Goal: Task Accomplishment & Management: Complete application form

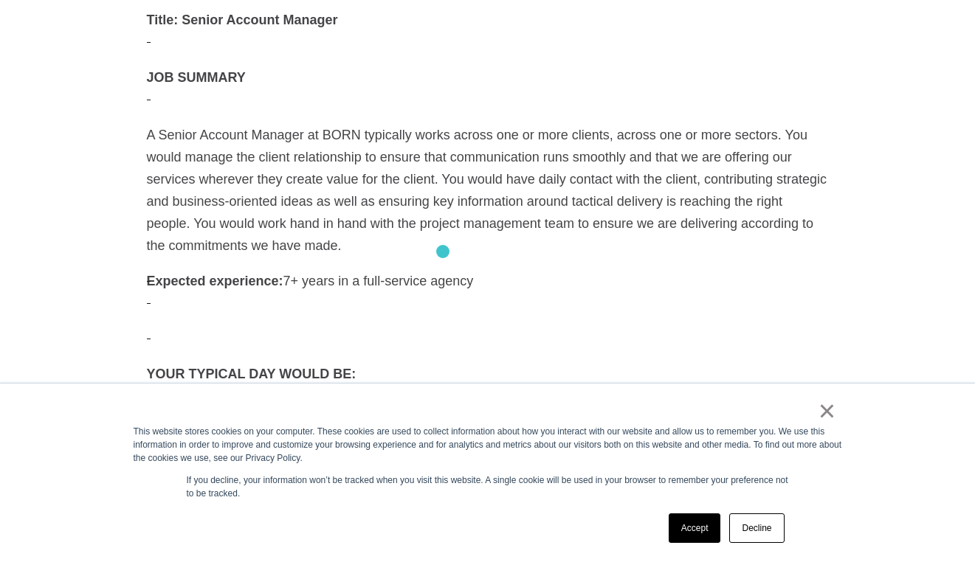
scroll to position [481, 0]
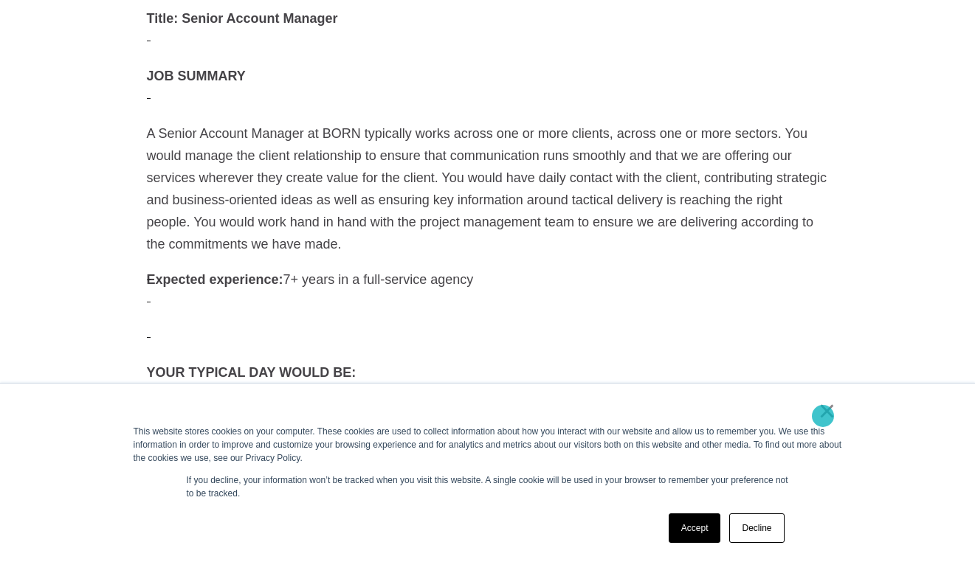
click at [823, 416] on link "×" at bounding box center [828, 411] width 18 height 13
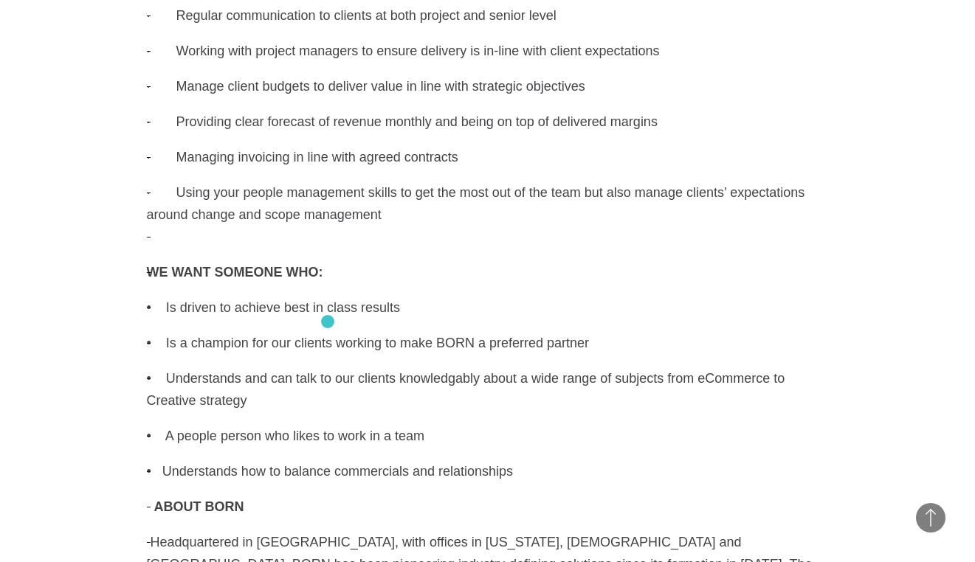
scroll to position [1098, 0]
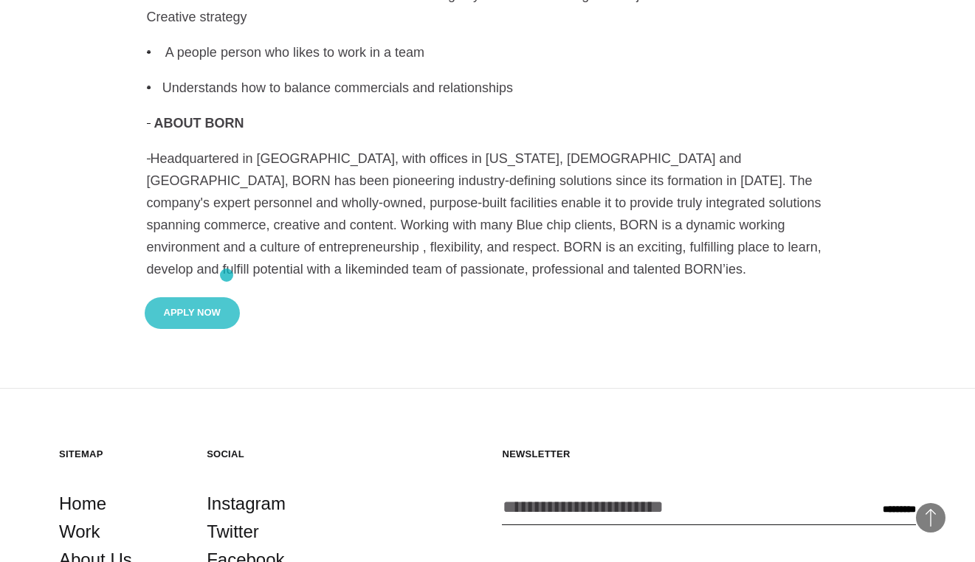
scroll to position [1586, 0]
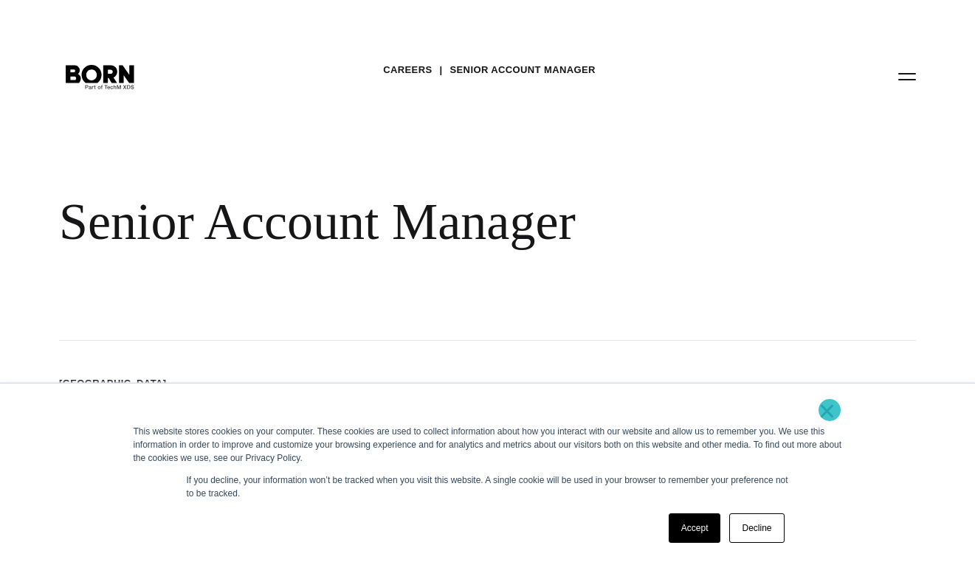
click at [827, 413] on link "×" at bounding box center [828, 411] width 18 height 13
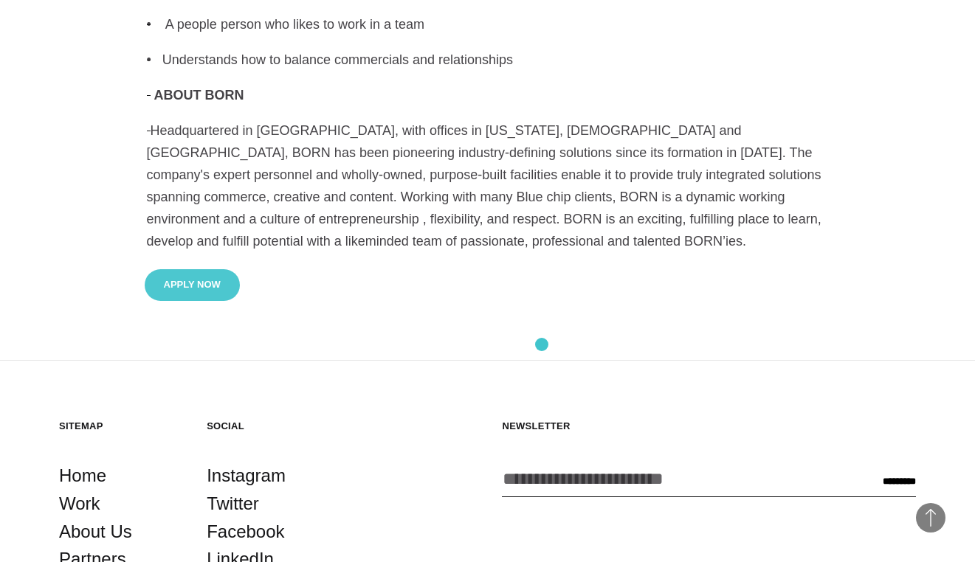
scroll to position [1493, 0]
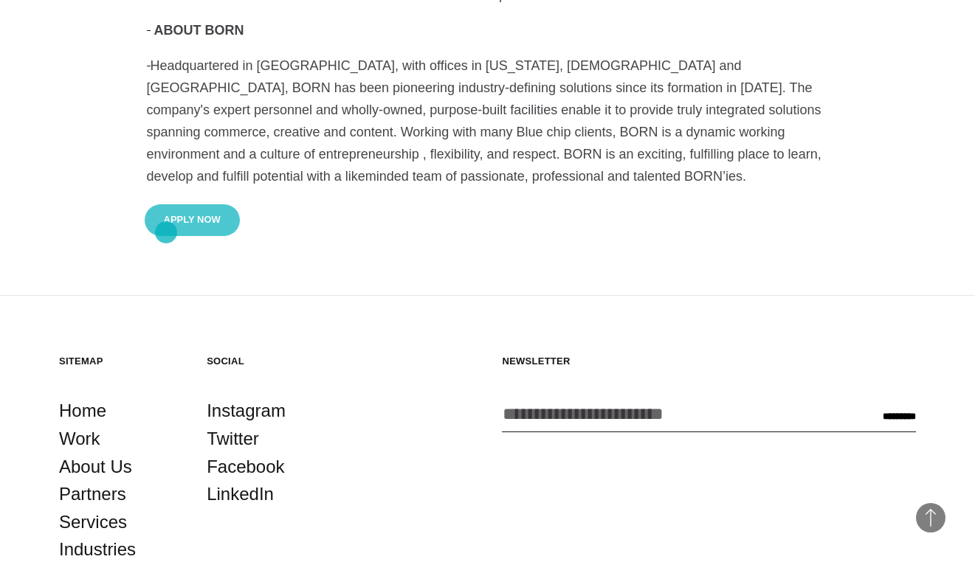
click at [166, 226] on button "Apply Now" at bounding box center [192, 220] width 95 height 32
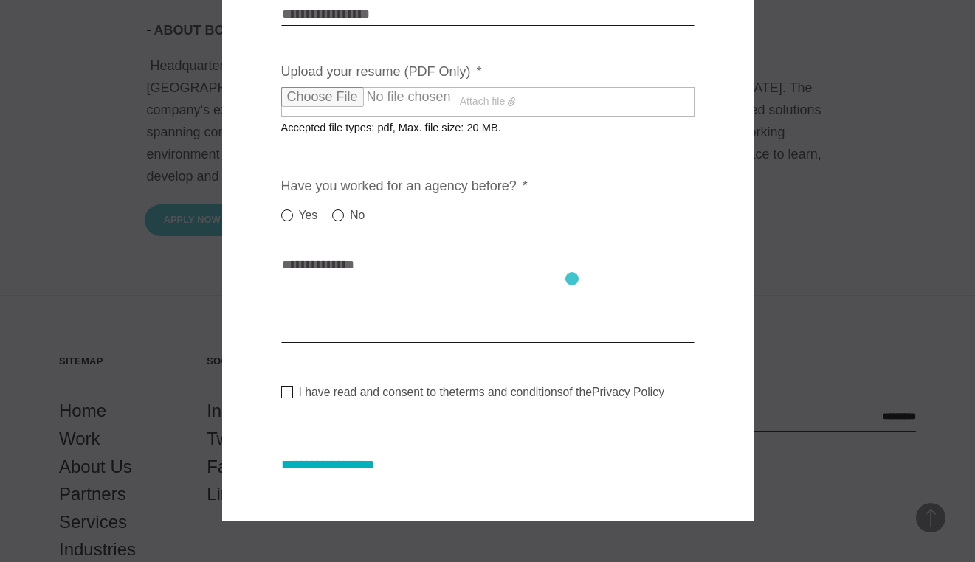
scroll to position [235, 0]
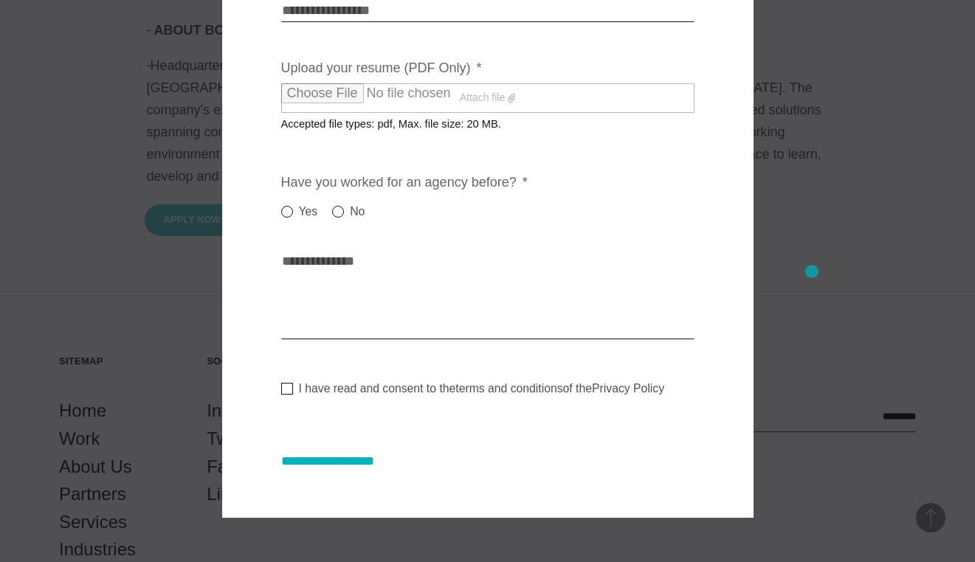
click at [820, 272] on div at bounding box center [487, 281] width 975 height 562
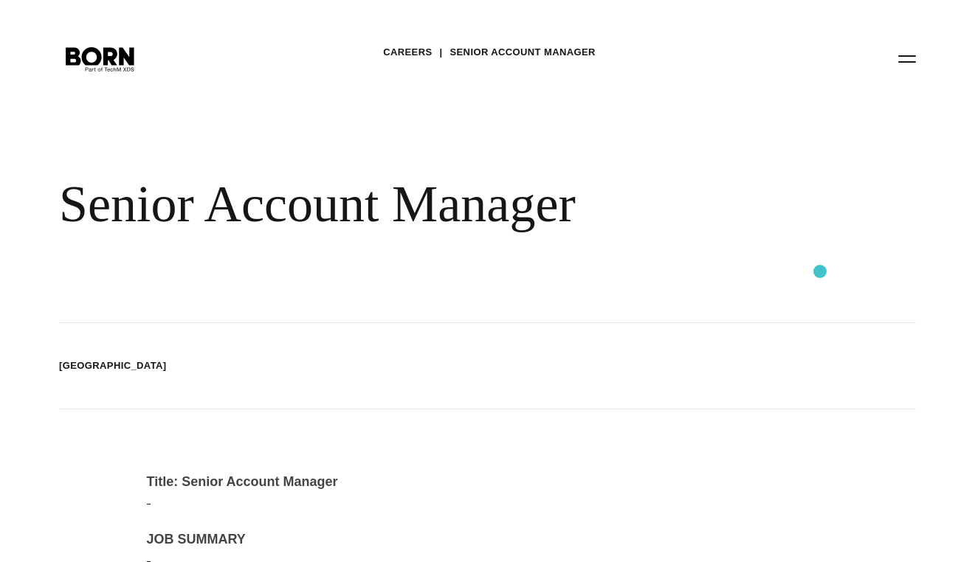
scroll to position [0, 0]
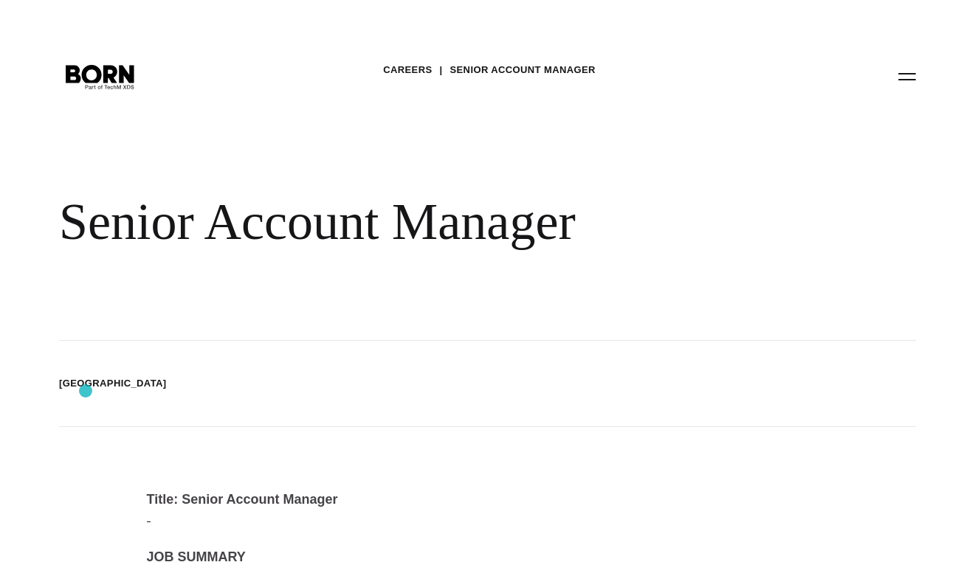
click at [86, 391] on div "[GEOGRAPHIC_DATA]" at bounding box center [487, 384] width 857 height 86
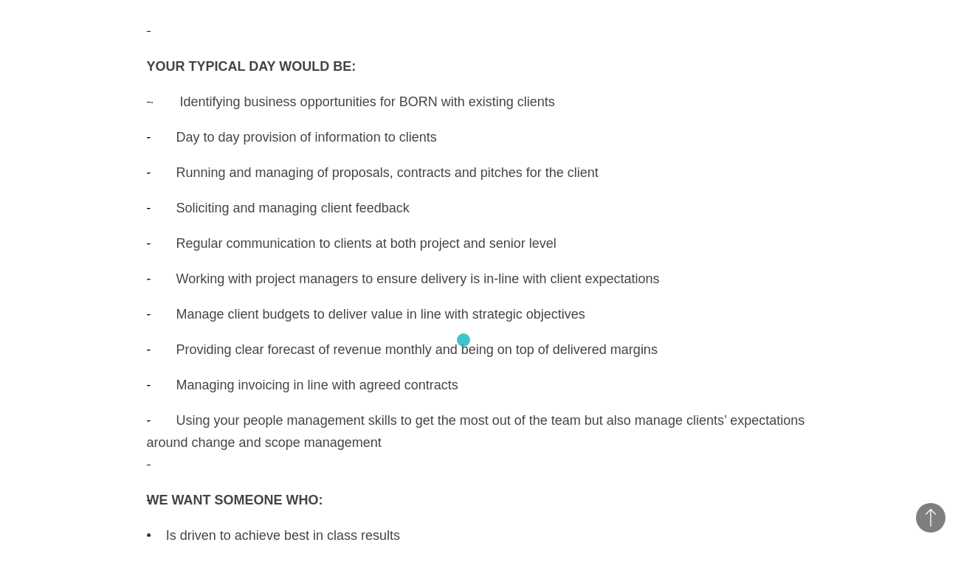
scroll to position [789, 0]
